Goal: Task Accomplishment & Management: Manage account settings

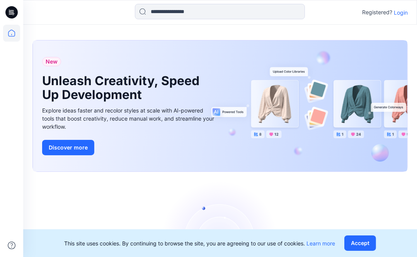
click at [396, 15] on p "Login" at bounding box center [400, 12] width 14 height 8
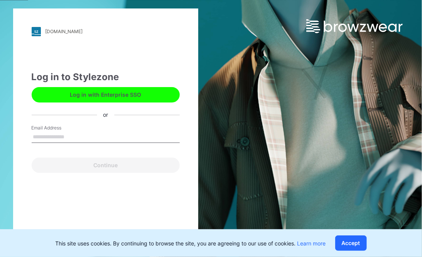
click at [54, 141] on input "Email Address" at bounding box center [106, 138] width 148 height 12
type input "**********"
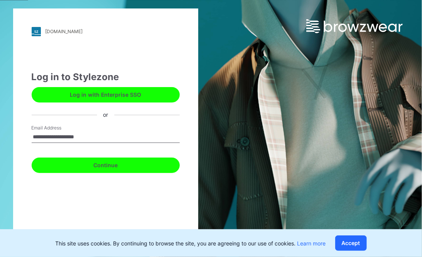
click at [86, 164] on button "Continue" at bounding box center [106, 165] width 148 height 15
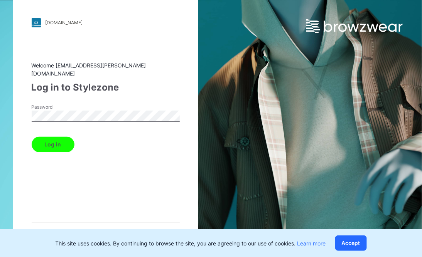
click at [32, 137] on button "Log in" at bounding box center [53, 144] width 43 height 15
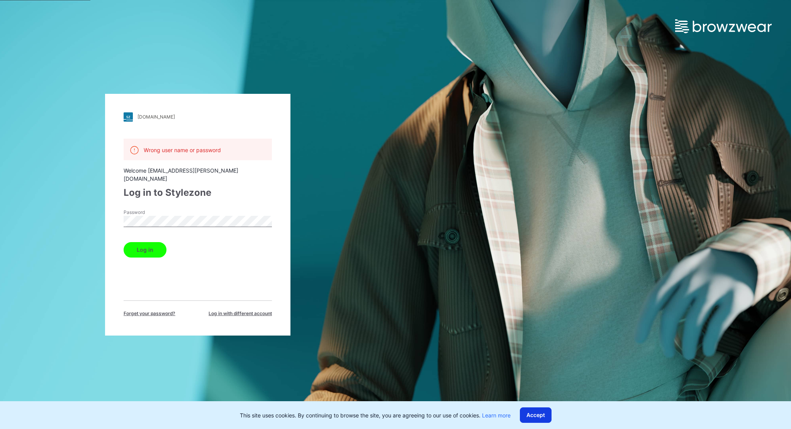
click at [416, 257] on button "Accept" at bounding box center [536, 414] width 32 height 15
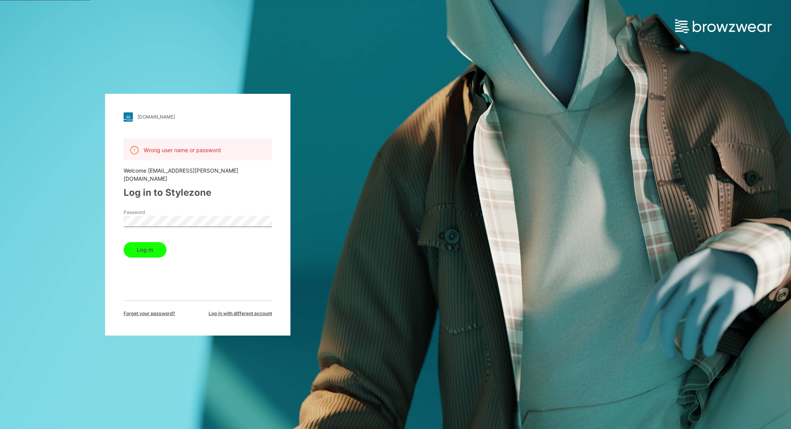
click at [141, 244] on button "Log in" at bounding box center [145, 249] width 43 height 15
click at [73, 199] on div "mammut.stylezone.com Loading... Wrong user name or password Welcome sia.nguyen@…" at bounding box center [197, 214] width 395 height 429
click at [124, 242] on button "Log in" at bounding box center [145, 249] width 43 height 15
click at [154, 257] on span "Forget your password?" at bounding box center [150, 313] width 52 height 7
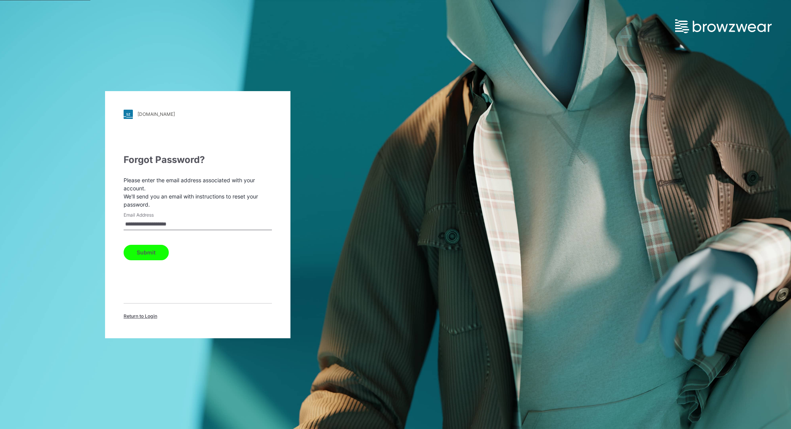
click at [145, 251] on button "Submit" at bounding box center [146, 252] width 45 height 15
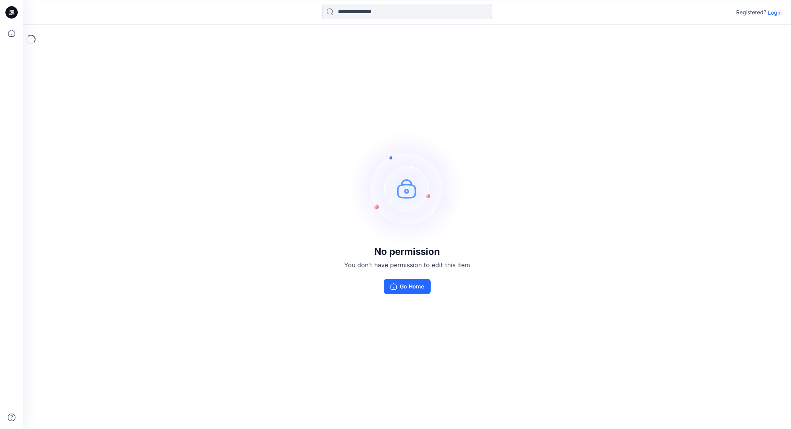
click at [777, 10] on p "Login" at bounding box center [774, 12] width 14 height 8
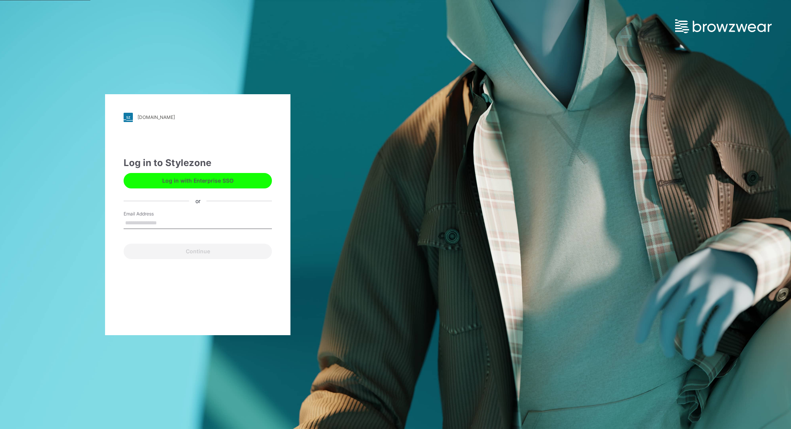
click at [155, 223] on input "Email Address" at bounding box center [198, 223] width 148 height 12
type input "**********"
click at [221, 251] on button "Continue" at bounding box center [198, 251] width 148 height 15
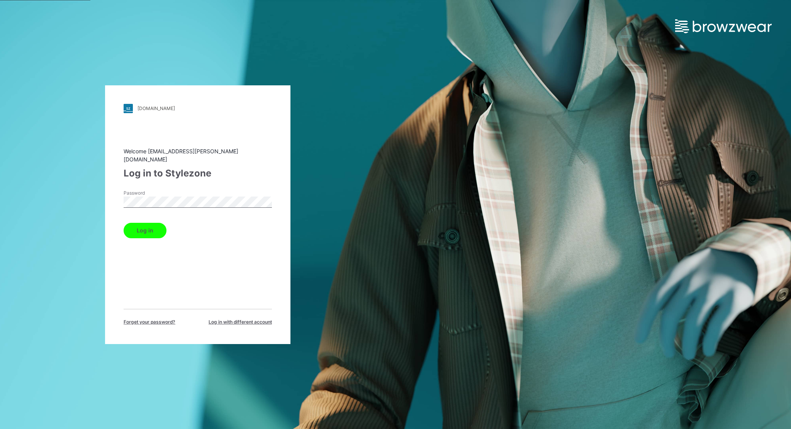
click at [114, 191] on div "[DOMAIN_NAME] Loading... Welcome [EMAIL_ADDRESS][PERSON_NAME][DOMAIN_NAME] Log …" at bounding box center [197, 214] width 185 height 259
click at [140, 223] on button "Log in" at bounding box center [145, 230] width 43 height 15
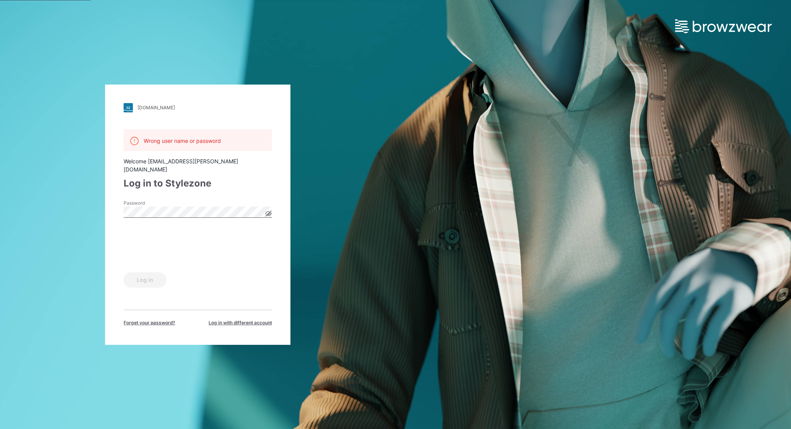
click at [268, 212] on icon at bounding box center [269, 213] width 2 height 2
click at [130, 319] on span "Forget your password?" at bounding box center [150, 322] width 52 height 7
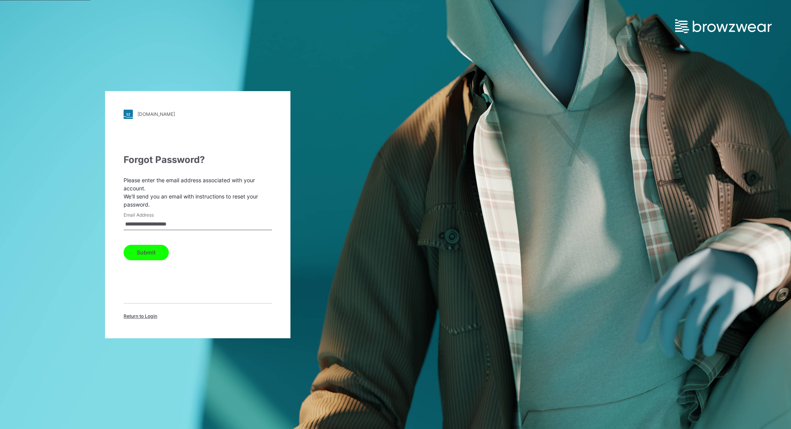
click at [150, 254] on button "Submit" at bounding box center [146, 252] width 45 height 15
click at [151, 317] on span "Return to Login" at bounding box center [141, 316] width 34 height 7
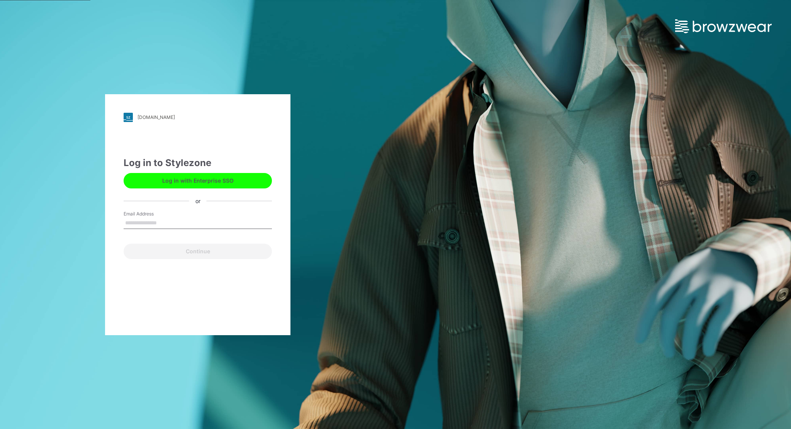
click at [168, 220] on input "Email Address" at bounding box center [198, 223] width 148 height 12
type input "**********"
click at [194, 253] on button "Continue" at bounding box center [198, 251] width 148 height 15
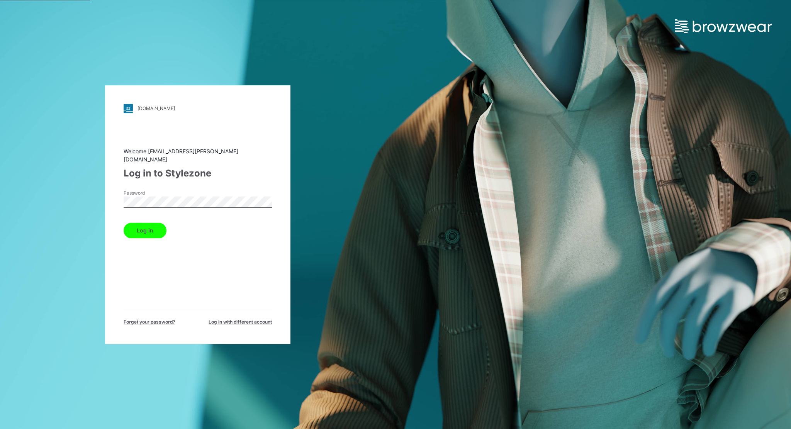
click at [154, 228] on button "Log in" at bounding box center [145, 230] width 43 height 15
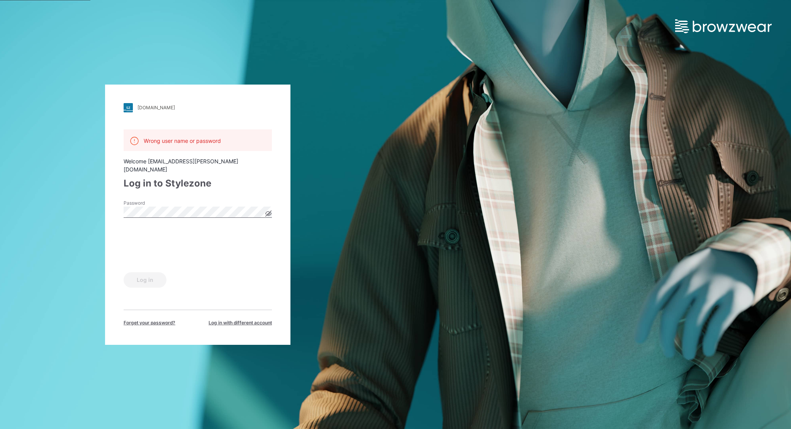
click at [270, 211] on icon at bounding box center [269, 213] width 6 height 4
click at [154, 276] on button "Log in" at bounding box center [145, 279] width 43 height 15
click at [156, 319] on span "Forget your password?" at bounding box center [150, 322] width 52 height 7
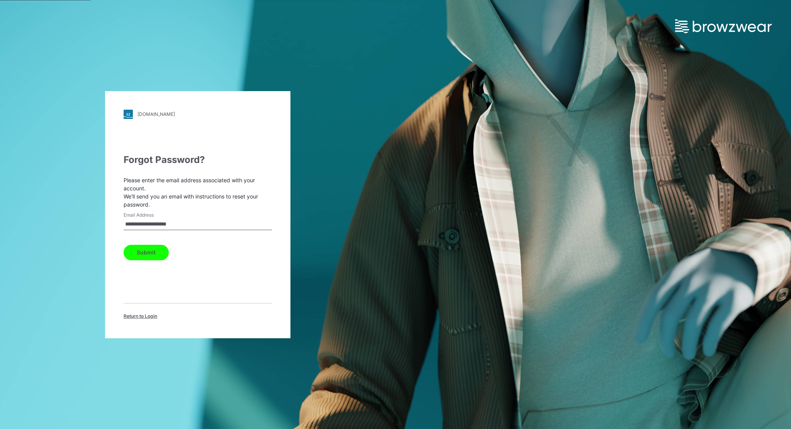
click at [152, 250] on button "Submit" at bounding box center [146, 252] width 45 height 15
